Goal: Task Accomplishment & Management: Manage account settings

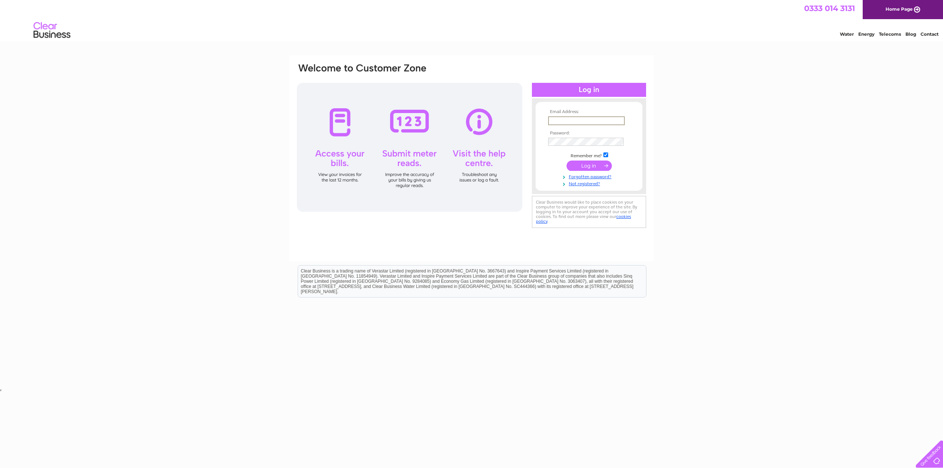
click at [585, 117] on input "text" at bounding box center [586, 120] width 77 height 9
type input "[EMAIL_ADDRESS][DOMAIN_NAME]"
click at [567, 161] on input "submit" at bounding box center [589, 166] width 45 height 10
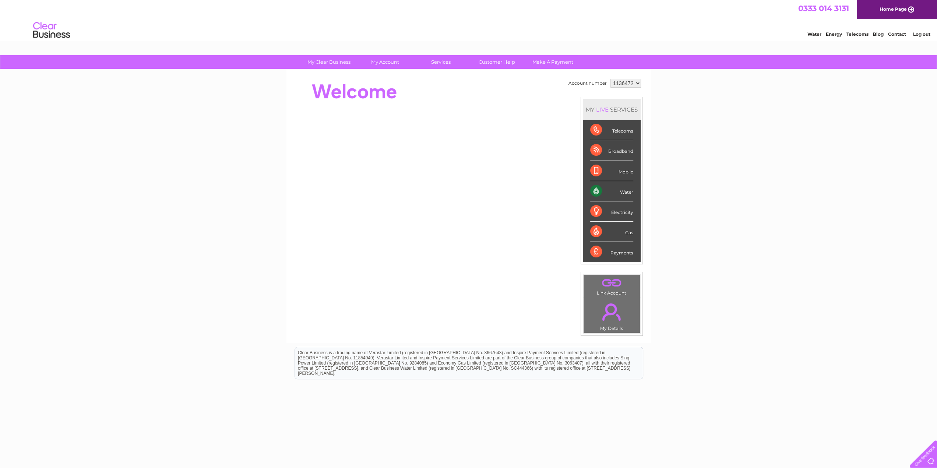
click at [626, 191] on div "Water" at bounding box center [611, 191] width 43 height 20
click at [387, 77] on link "Bills and Payments" at bounding box center [388, 77] width 61 height 15
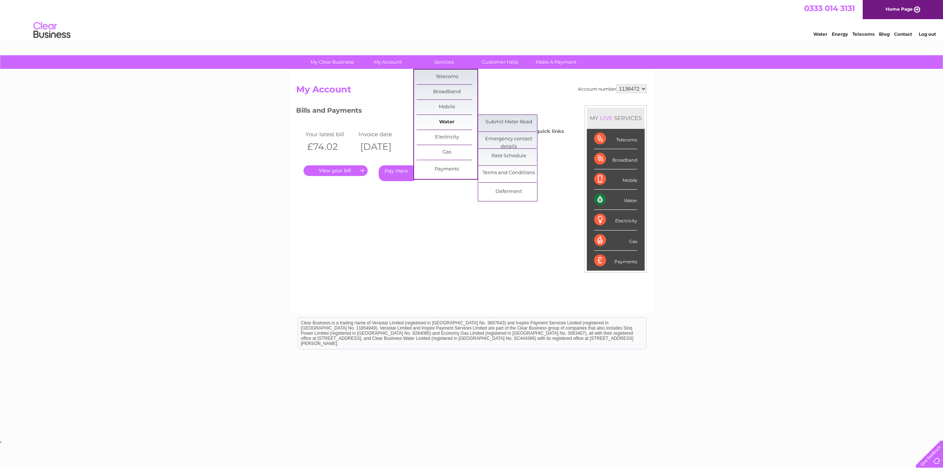
click at [445, 126] on link "Water" at bounding box center [447, 122] width 61 height 15
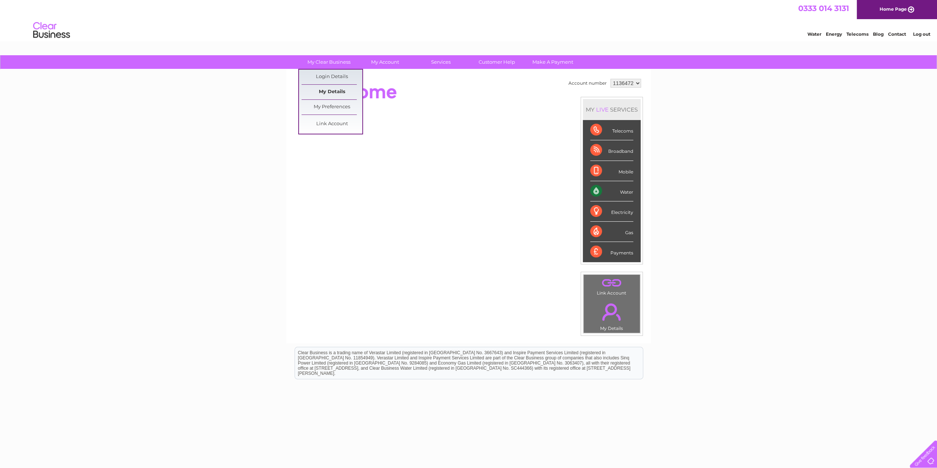
click at [325, 93] on link "My Details" at bounding box center [332, 92] width 61 height 15
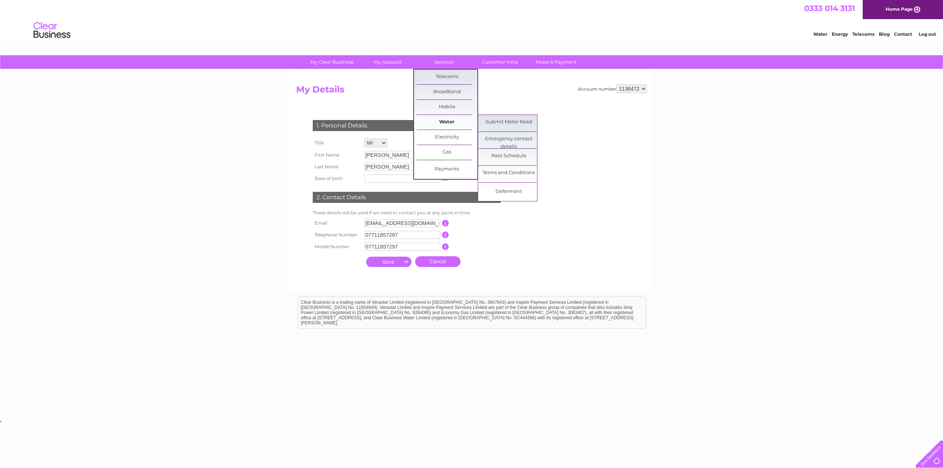
click at [446, 120] on link "Water" at bounding box center [447, 122] width 61 height 15
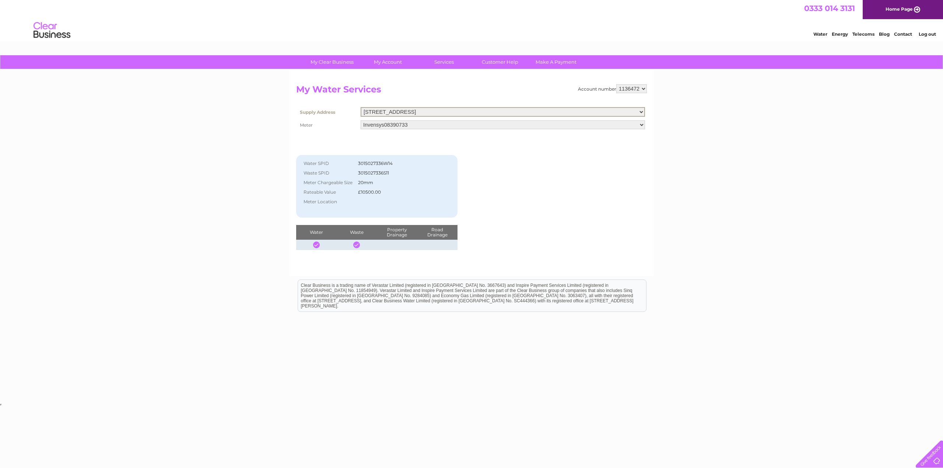
click at [644, 109] on select "4 Westminster Street, Yeovil, Somerset, BA20 1AE" at bounding box center [503, 112] width 284 height 10
click at [361, 107] on select "4 Westminster Street, Yeovil, Somerset, BA20 1AE" at bounding box center [503, 112] width 284 height 10
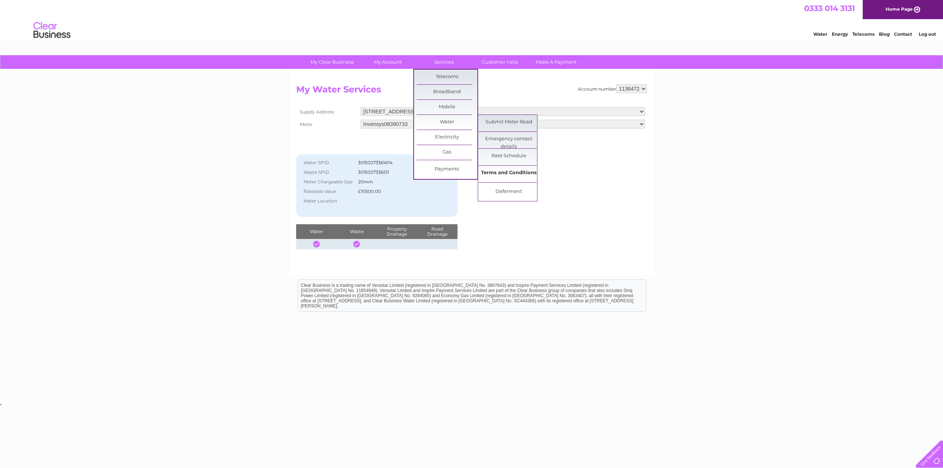
click at [512, 175] on link "Terms and Conditions" at bounding box center [508, 173] width 61 height 15
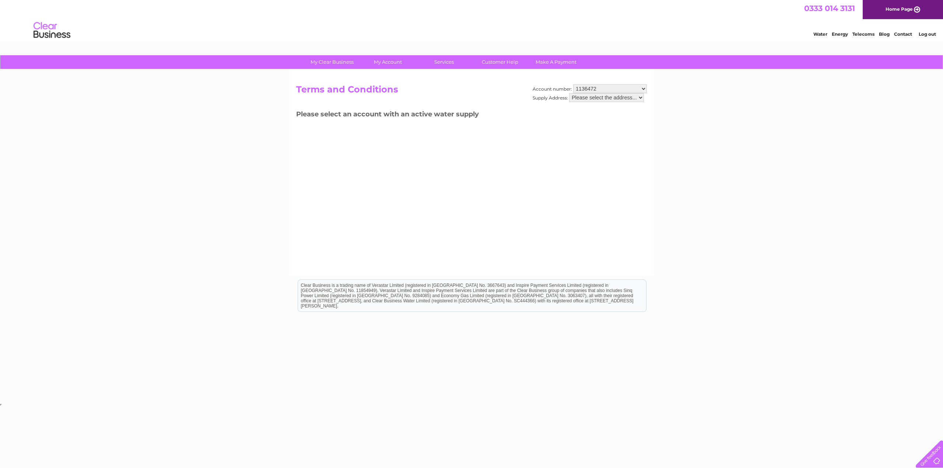
click at [622, 97] on select "Please select the address..." at bounding box center [606, 97] width 75 height 9
click at [569, 93] on select "Please select the address..." at bounding box center [606, 97] width 75 height 9
click at [645, 86] on select "1136472" at bounding box center [610, 88] width 74 height 9
click at [573, 84] on select "1136472" at bounding box center [610, 88] width 74 height 9
click at [587, 97] on select "Please select the address..." at bounding box center [606, 97] width 75 height 9
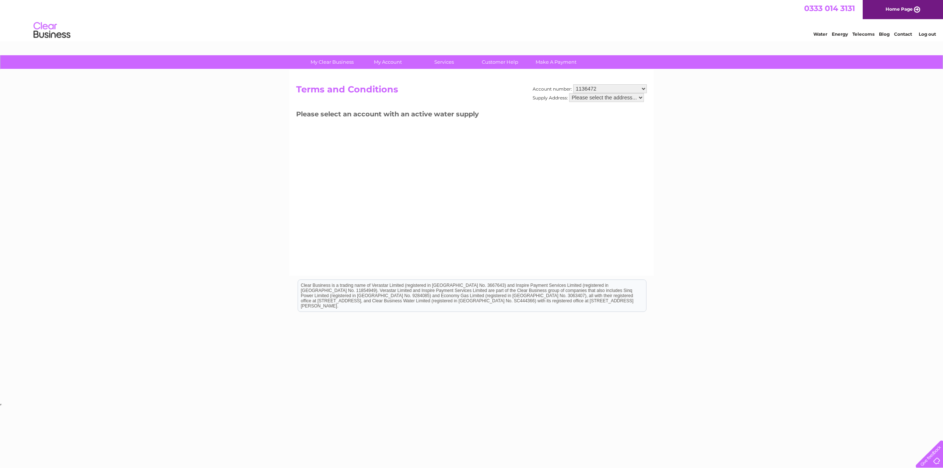
click at [569, 93] on select "Please select the address..." at bounding box center [606, 97] width 75 height 9
click at [341, 137] on div "Account number: 1136472 Supply Address: Please select the address... Terms and …" at bounding box center [471, 173] width 365 height 206
click at [599, 85] on select "1136472" at bounding box center [610, 88] width 74 height 9
click at [573, 84] on select "1136472" at bounding box center [610, 88] width 74 height 9
click at [816, 35] on link "Water" at bounding box center [820, 34] width 14 height 6
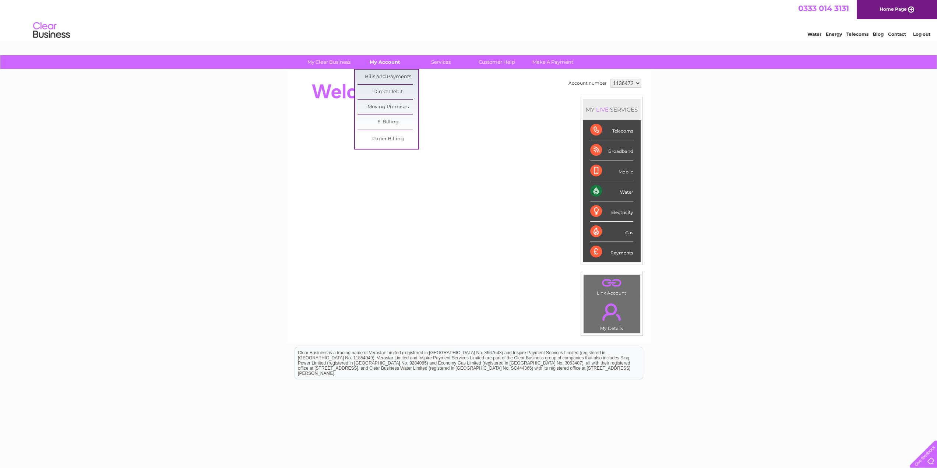
click at [387, 60] on link "My Account" at bounding box center [385, 62] width 61 height 14
